Goal: Check status

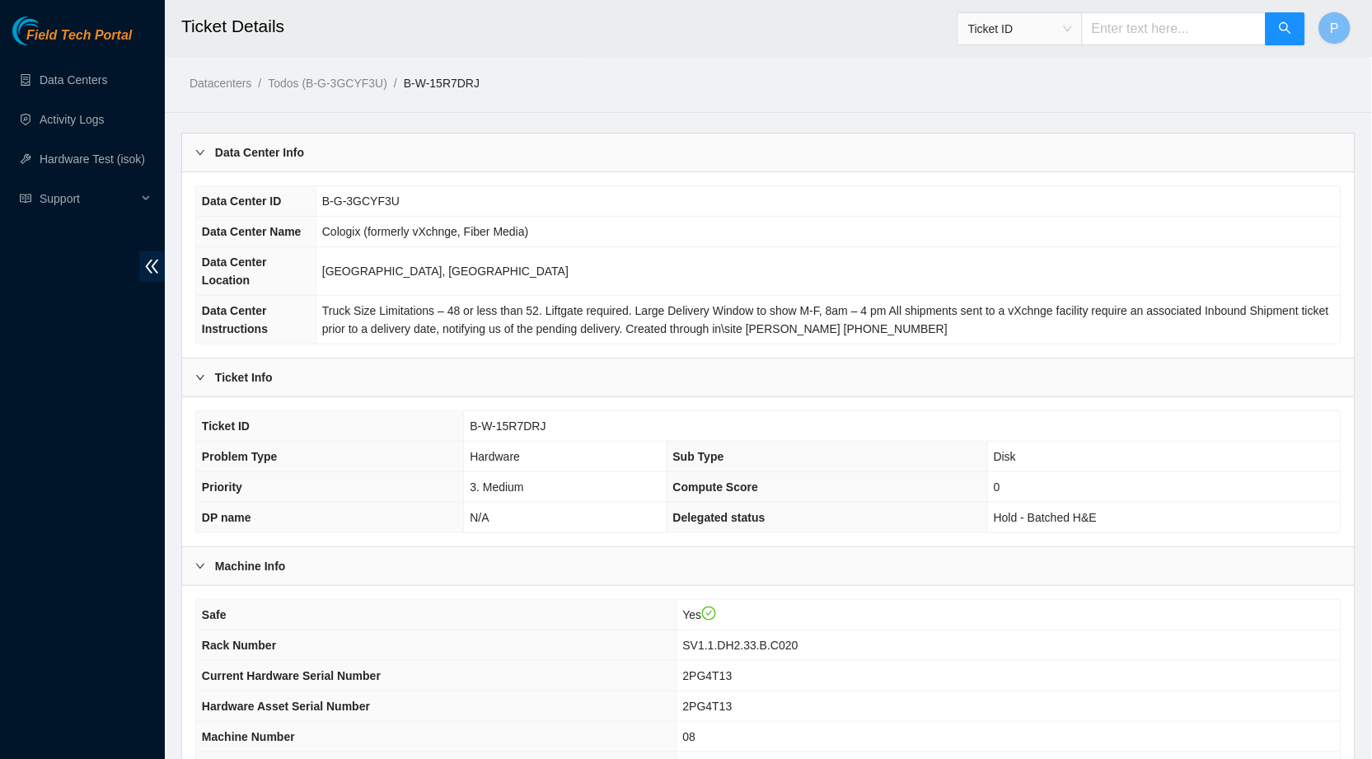
click at [978, 31] on input "text" at bounding box center [1174, 28] width 185 height 33
paste input "B-V-5TH36G5"
type input "B-V-5TH36G5"
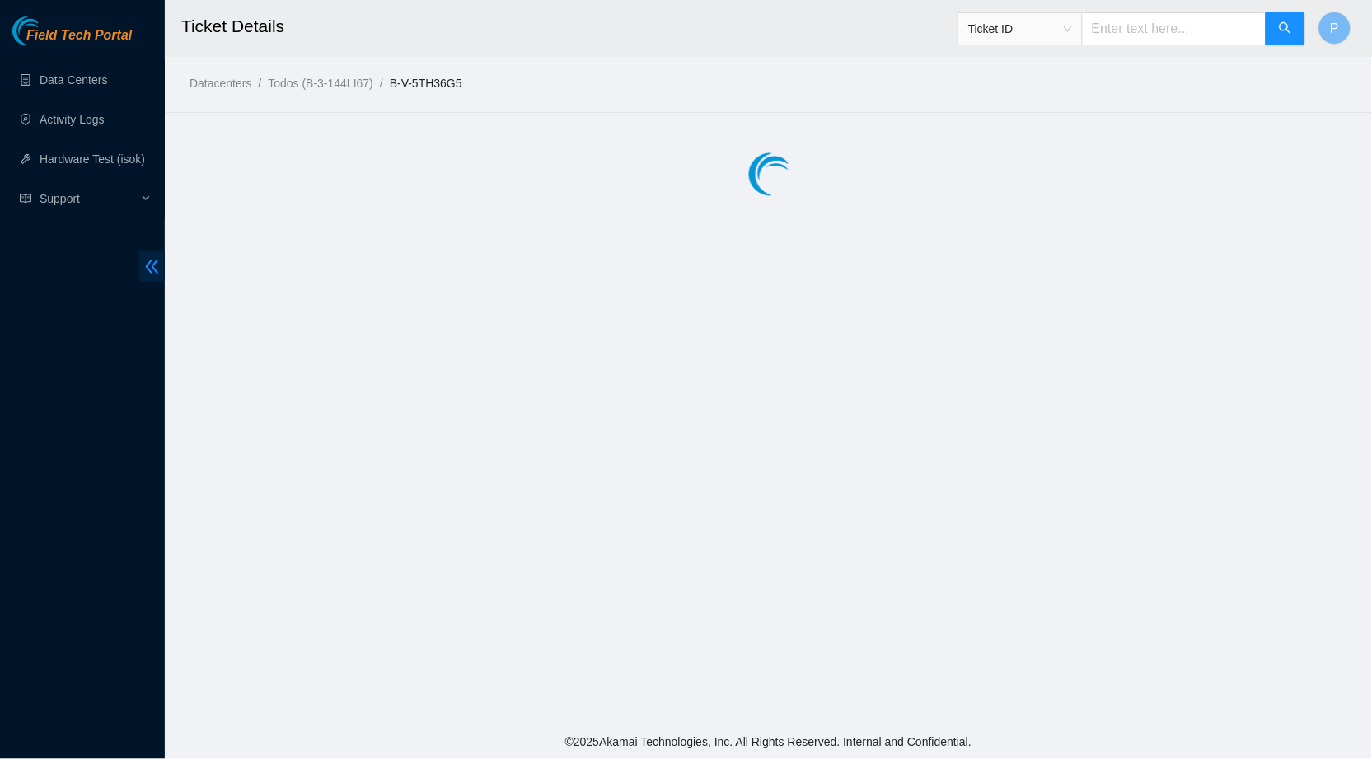
click at [149, 273] on icon "double-left" at bounding box center [151, 266] width 17 height 17
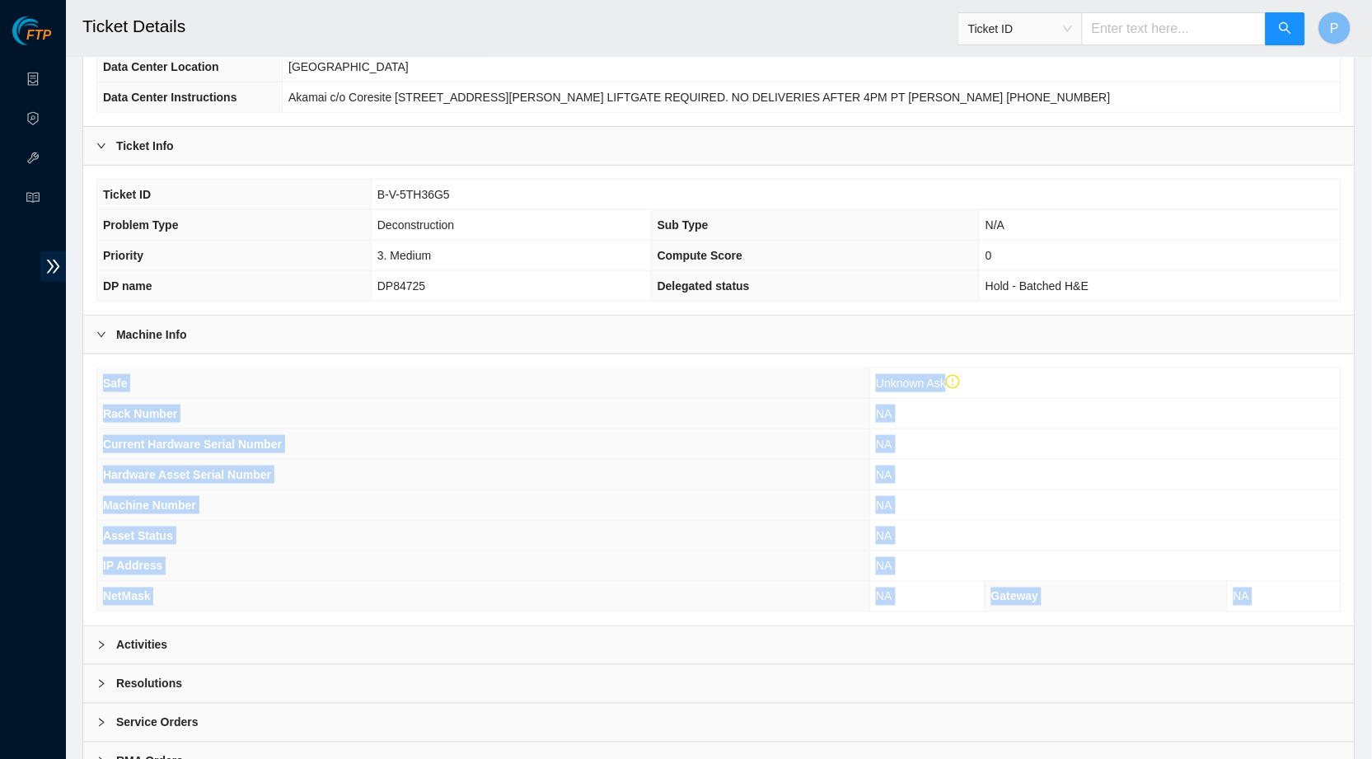
click at [537, 614] on div "Data Center Info Data Center ID B-3-144LI67 Data Center Name CoreSite Data Cent…" at bounding box center [718, 359] width 1273 height 844
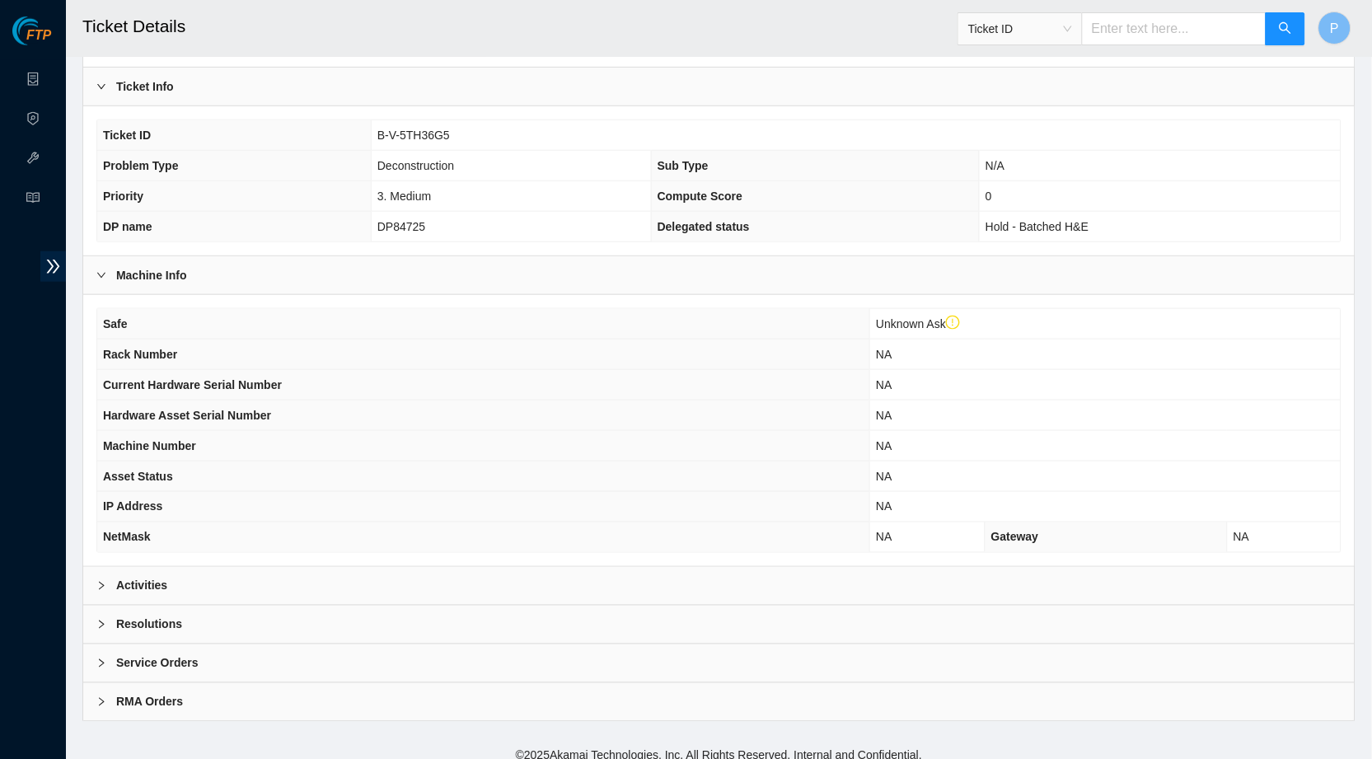
click at [531, 576] on div "Activities" at bounding box center [718, 586] width 1271 height 38
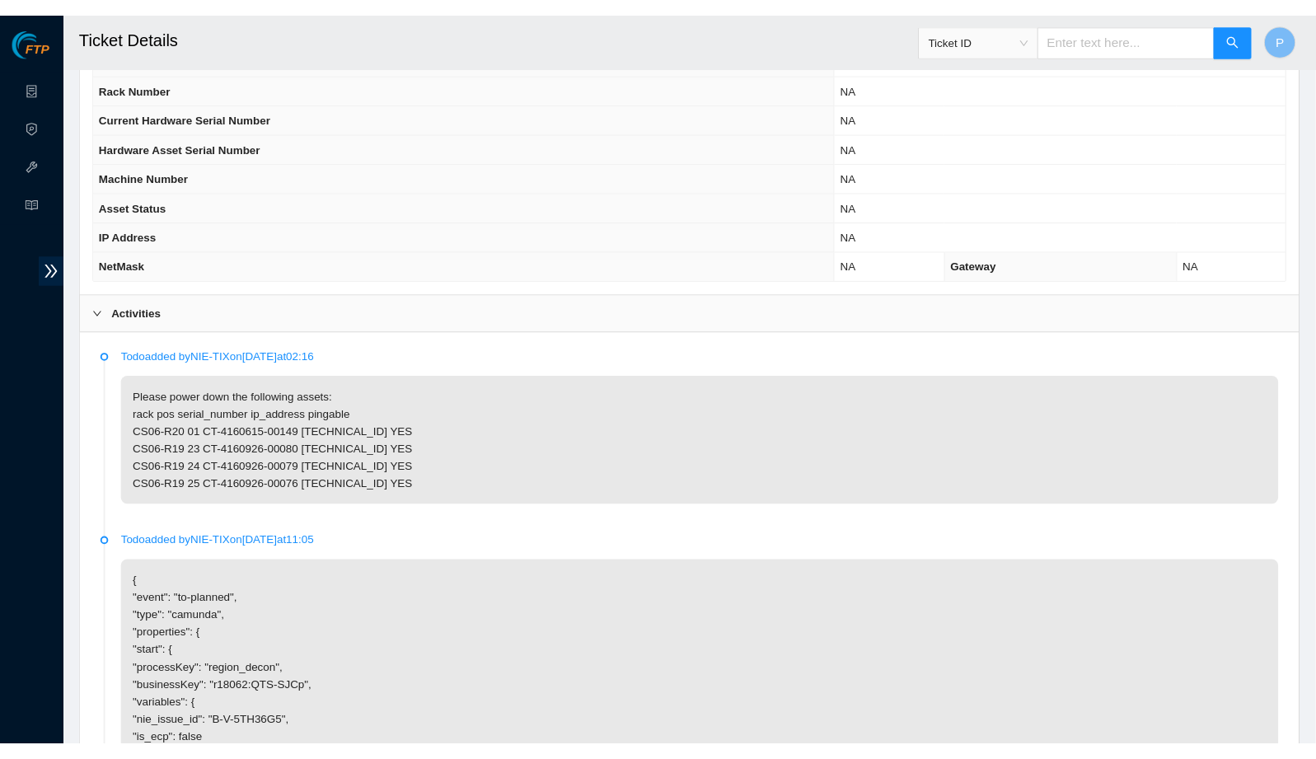
scroll to position [596, 0]
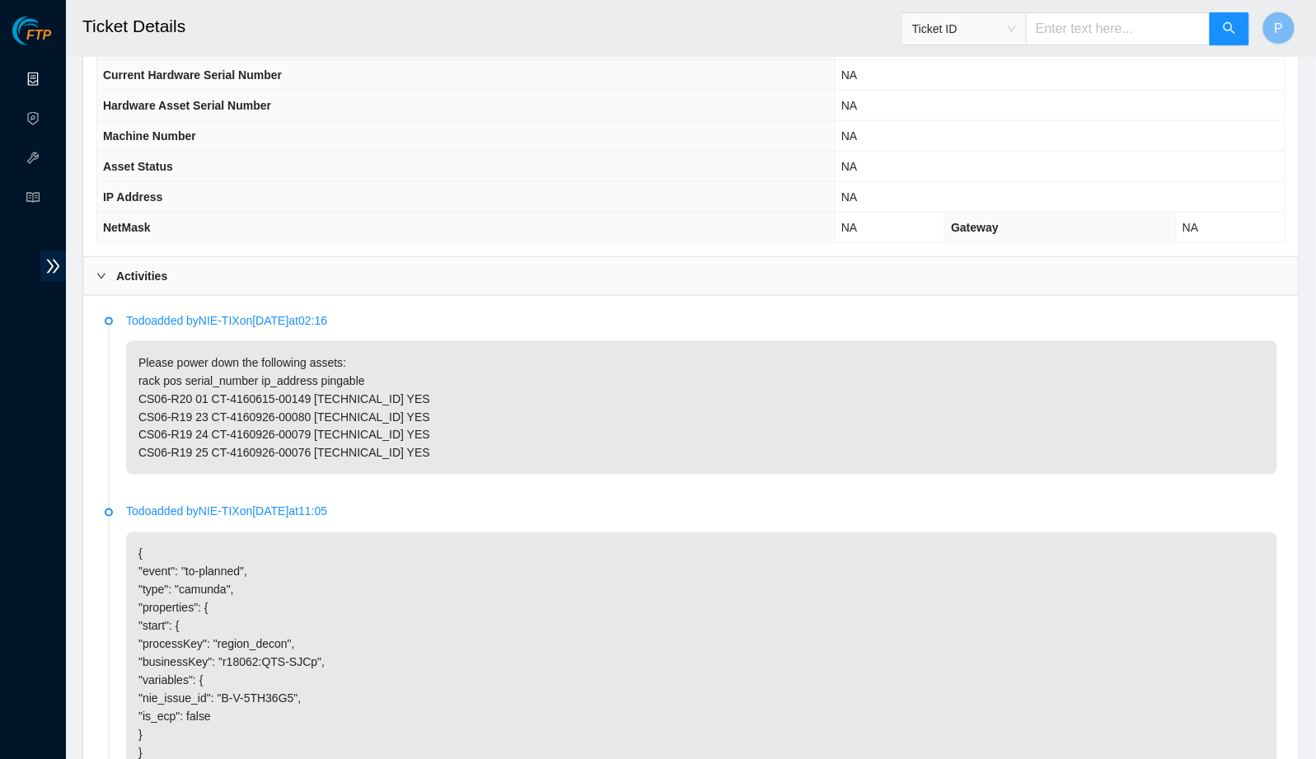
click at [48, 73] on link "Data Centers" at bounding box center [82, 79] width 68 height 13
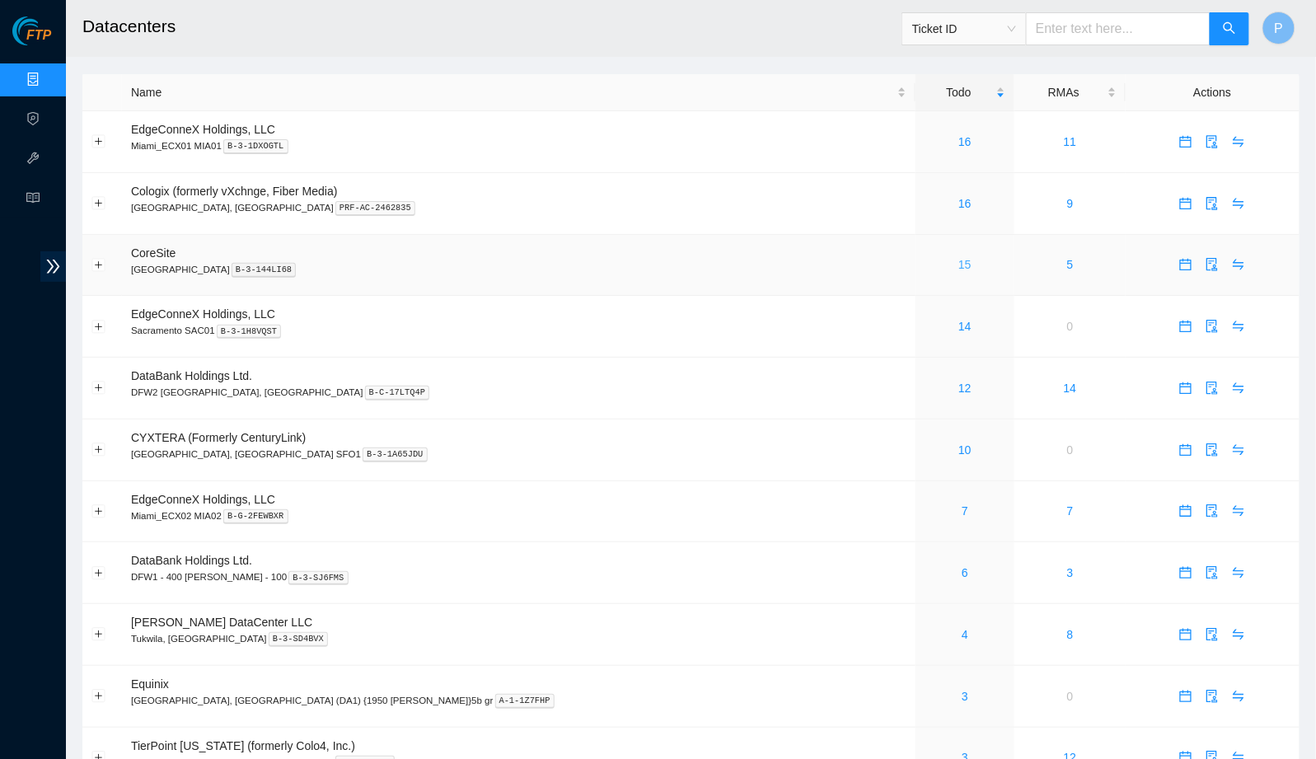
click at [958, 261] on link "15" at bounding box center [964, 264] width 13 height 13
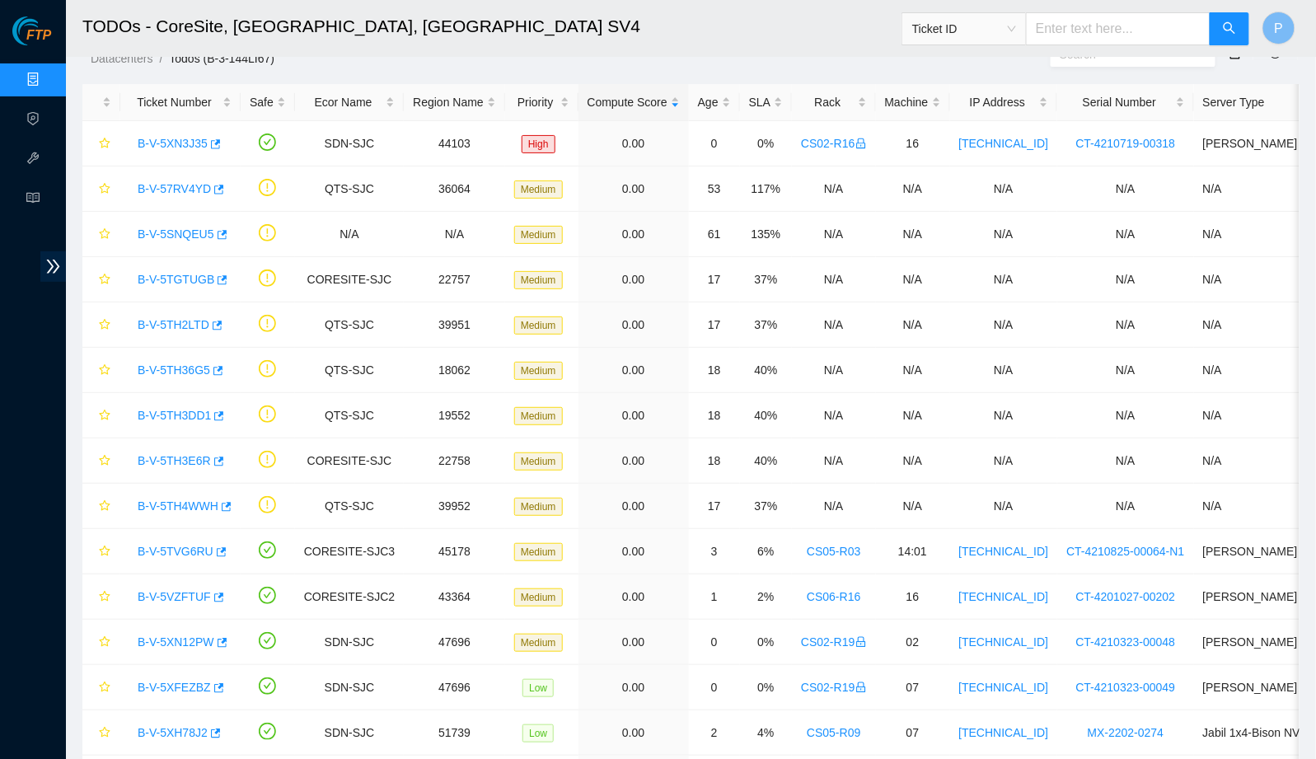
scroll to position [26, 0]
click at [175, 321] on link "B-V-5TH2LTD" at bounding box center [174, 322] width 72 height 13
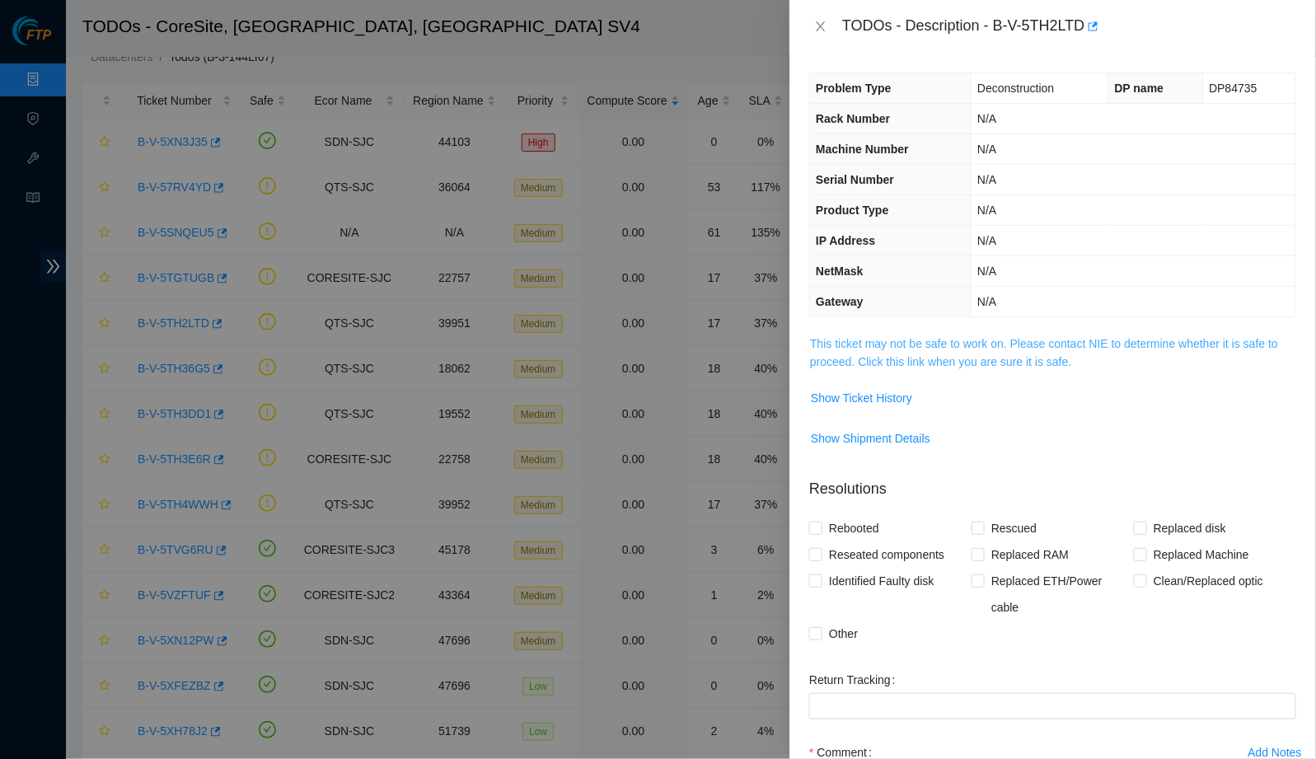
click at [910, 337] on link "This ticket may not be safe to work on. Please contact NIE to determine whether…" at bounding box center [1044, 352] width 468 height 31
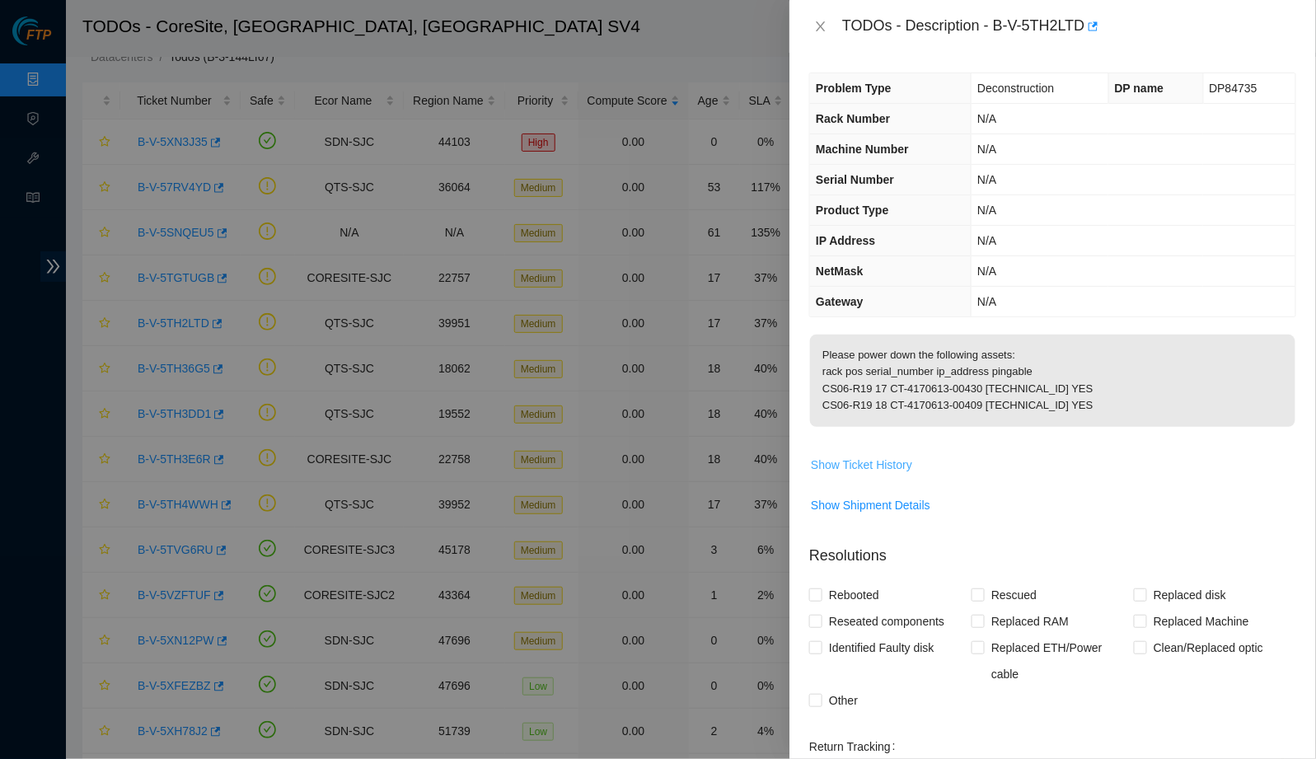
click at [896, 474] on span "Show Ticket History" at bounding box center [861, 465] width 101 height 18
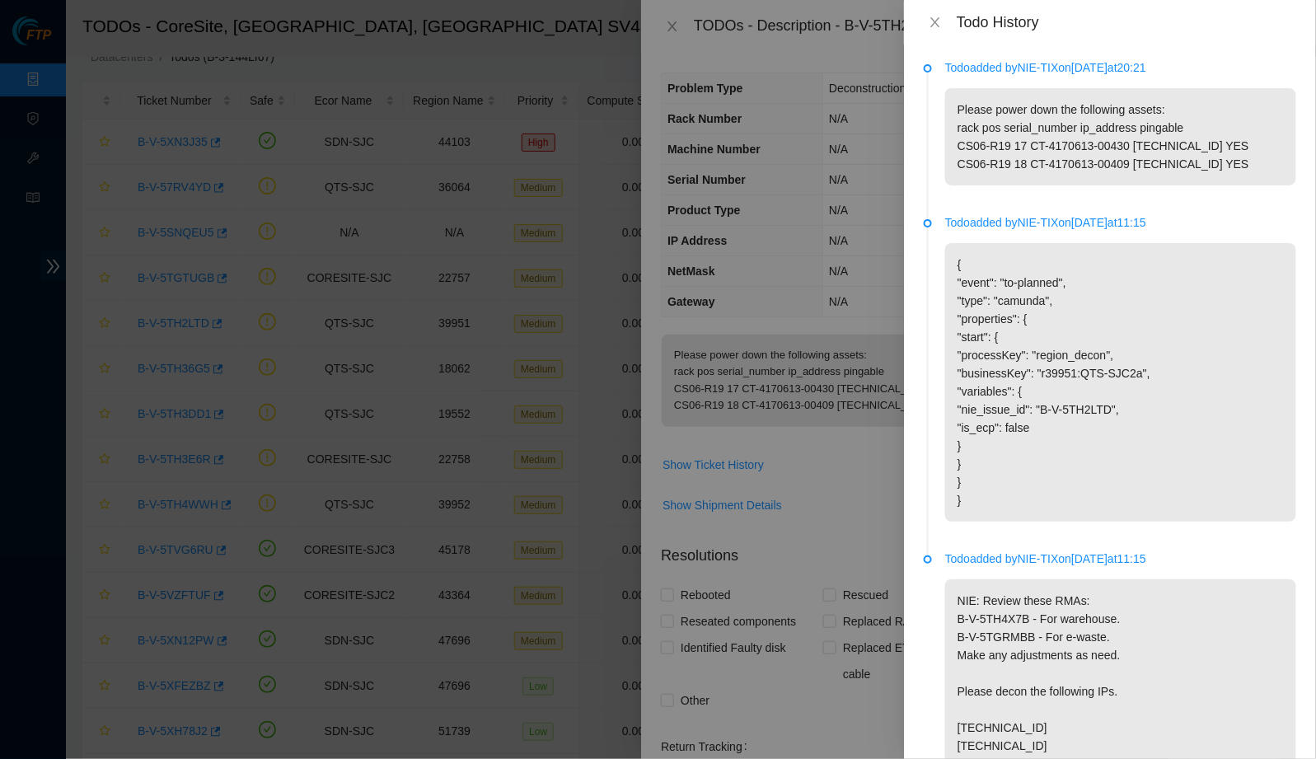
drag, startPoint x: 1030, startPoint y: 65, endPoint x: 1097, endPoint y: 64, distance: 66.7
click at [978, 64] on p "Todo added by NIE-TIX on [DATE] 20:21" at bounding box center [1120, 68] width 351 height 18
click at [929, 21] on icon "close" at bounding box center [935, 22] width 13 height 13
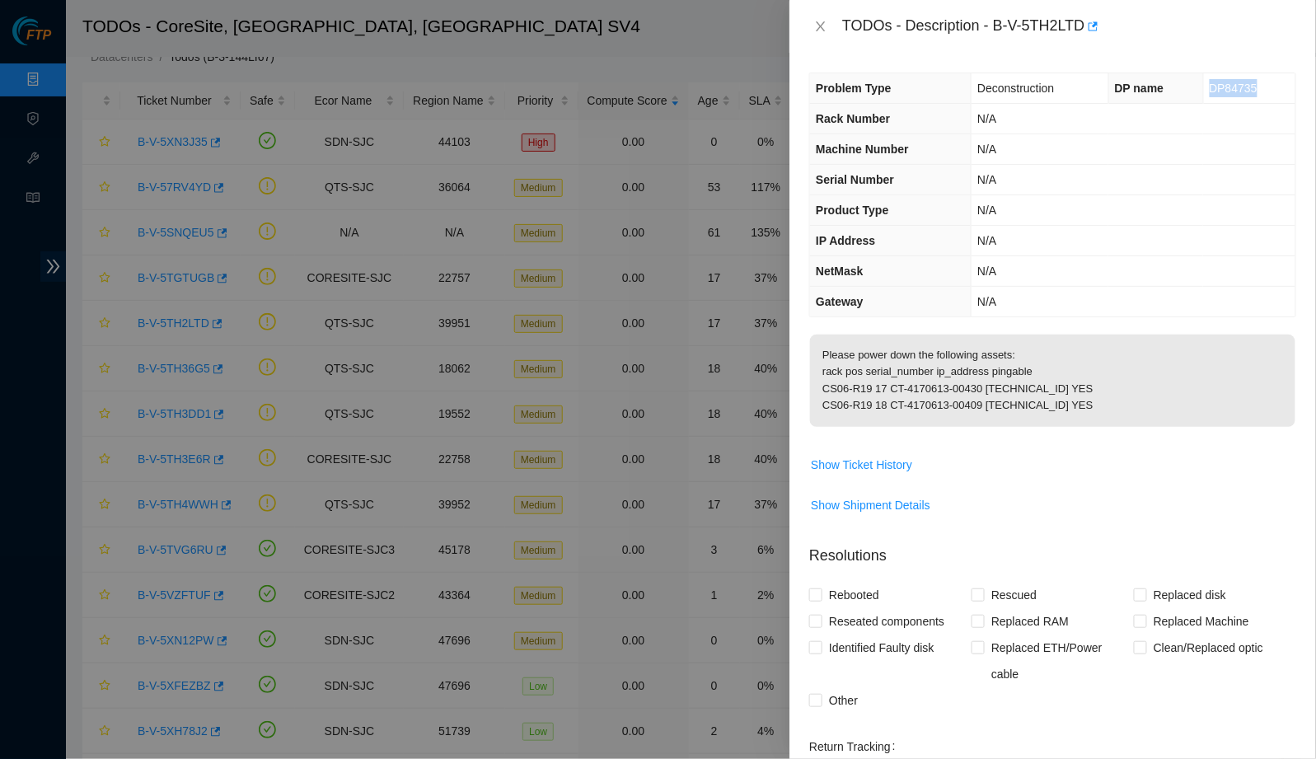
drag, startPoint x: 1206, startPoint y: 87, endPoint x: 1267, endPoint y: 91, distance: 61.2
click at [978, 91] on td "DP84735" at bounding box center [1249, 88] width 92 height 30
click at [942, 234] on th "IP Address" at bounding box center [890, 241] width 161 height 30
click at [817, 25] on icon "close" at bounding box center [820, 26] width 13 height 13
